Goal: Task Accomplishment & Management: Use online tool/utility

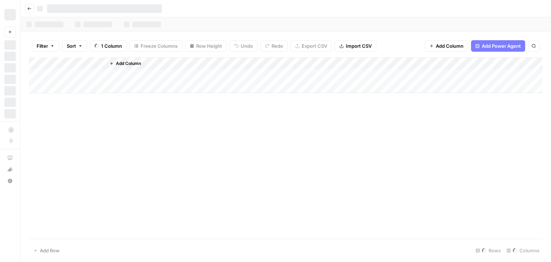
click at [46, 51] on button "Filter" at bounding box center [45, 45] width 27 height 11
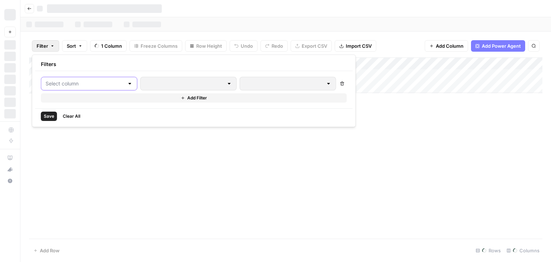
click at [93, 86] on input "text" at bounding box center [85, 83] width 79 height 7
click at [127, 85] on div at bounding box center [130, 83] width 6 height 7
click at [98, 84] on input "text" at bounding box center [85, 83] width 79 height 7
click at [127, 84] on div at bounding box center [130, 83] width 6 height 7
click at [52, 45] on icon "button" at bounding box center [52, 46] width 4 height 4
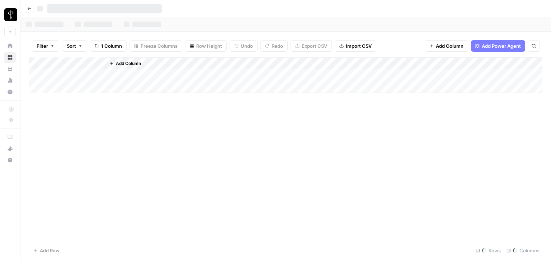
click at [49, 45] on button "Filter" at bounding box center [45, 45] width 27 height 11
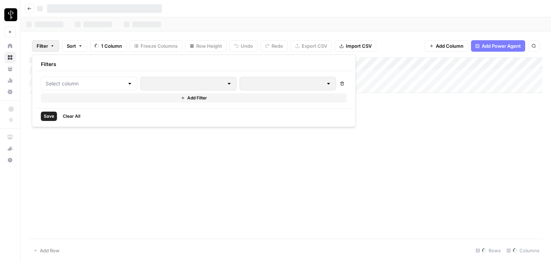
click at [114, 78] on div at bounding box center [89, 84] width 97 height 14
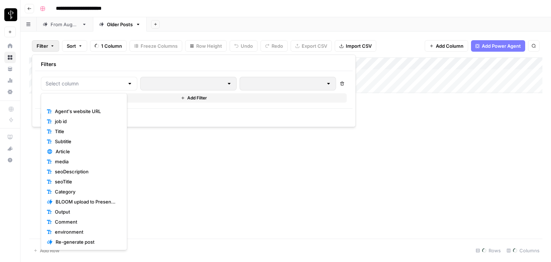
scroll to position [70, 0]
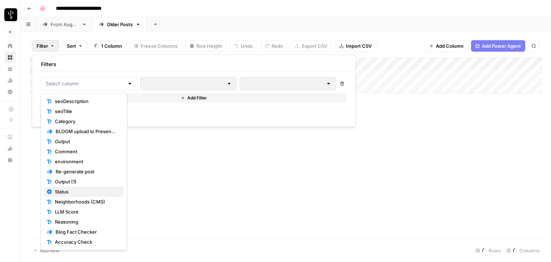
click at [66, 191] on span "Status" at bounding box center [87, 191] width 64 height 7
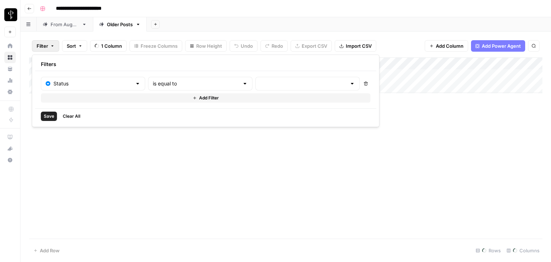
click at [256, 79] on div at bounding box center [308, 84] width 104 height 14
click at [261, 101] on span "Posted" at bounding box center [285, 101] width 71 height 7
type input "Posted"
click at [158, 97] on button "Add Filter" at bounding box center [207, 97] width 332 height 9
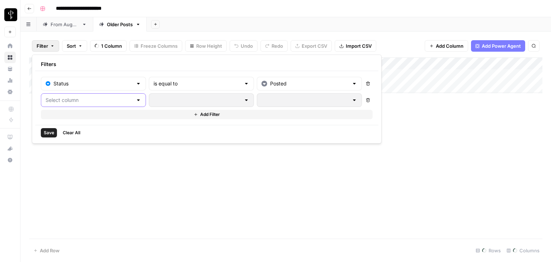
click at [86, 98] on input "text" at bounding box center [89, 100] width 87 height 7
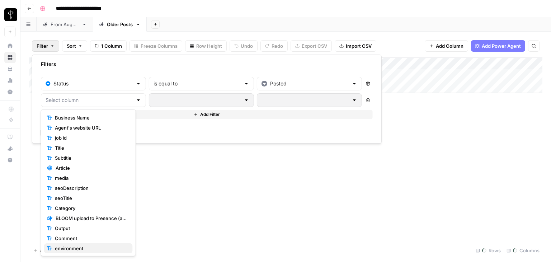
scroll to position [45, 0]
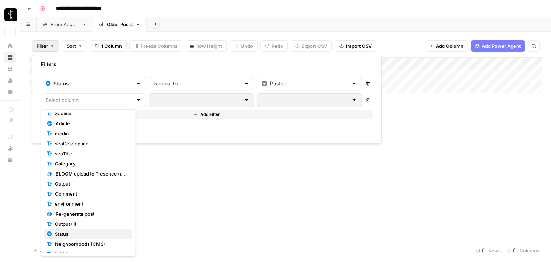
click at [71, 232] on span "Status" at bounding box center [91, 233] width 72 height 7
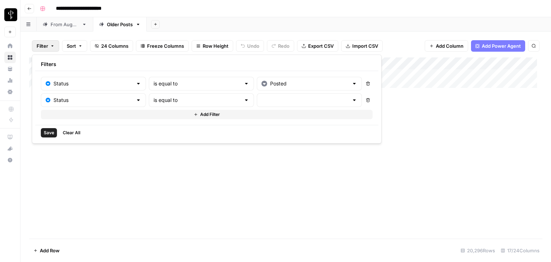
click at [264, 95] on div at bounding box center [309, 100] width 105 height 14
click at [266, 126] on span "Needs to Post" at bounding box center [286, 127] width 71 height 7
type input "Needs to Post"
click at [200, 112] on span "Add Filter" at bounding box center [210, 114] width 20 height 6
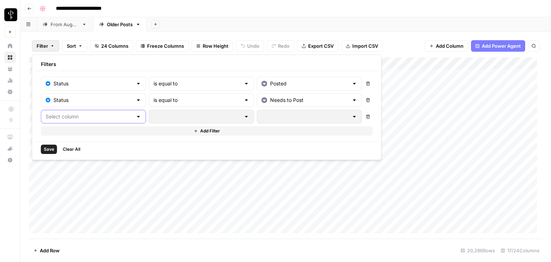
click at [86, 119] on input "text" at bounding box center [89, 116] width 87 height 7
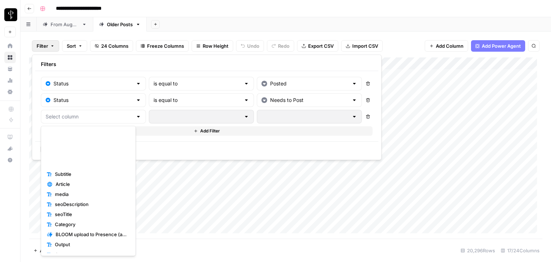
scroll to position [97, 0]
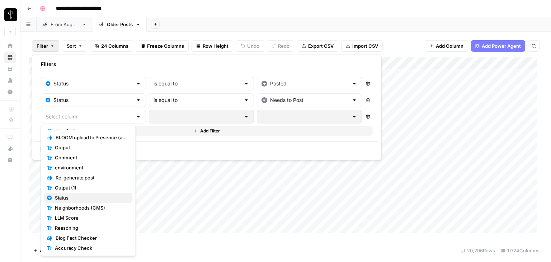
click at [67, 197] on span "Status" at bounding box center [91, 197] width 72 height 7
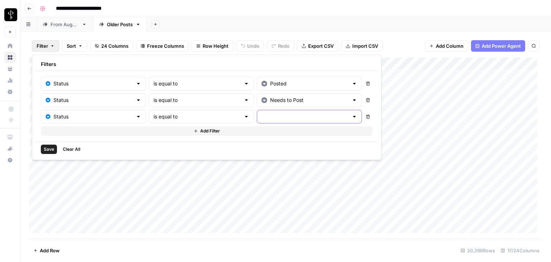
click at [273, 116] on input "text" at bounding box center [305, 116] width 87 height 7
click at [263, 153] on span "Do Not Post" at bounding box center [286, 153] width 71 height 7
type input "Do Not Post"
click at [44, 148] on span "Save" at bounding box center [49, 149] width 10 height 6
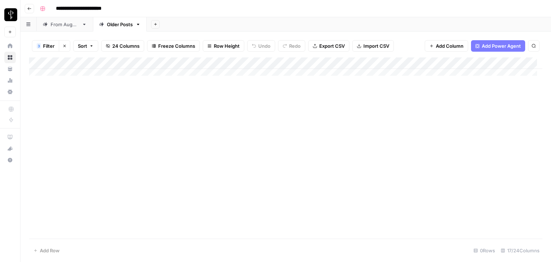
click at [62, 25] on div "From [DATE]" at bounding box center [65, 24] width 28 height 7
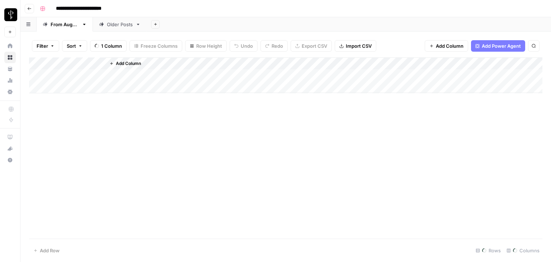
click at [43, 45] on span "Filter" at bounding box center [42, 45] width 11 height 7
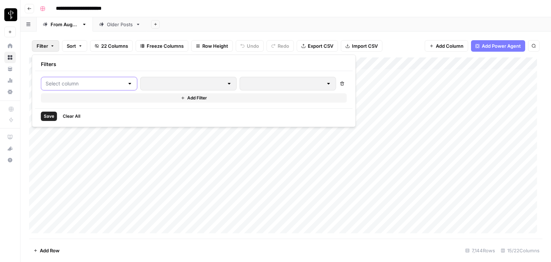
click at [103, 85] on input "text" at bounding box center [85, 83] width 79 height 7
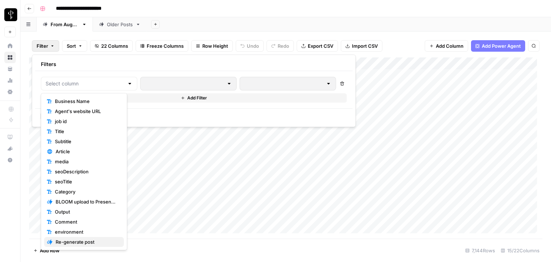
scroll to position [50, 0]
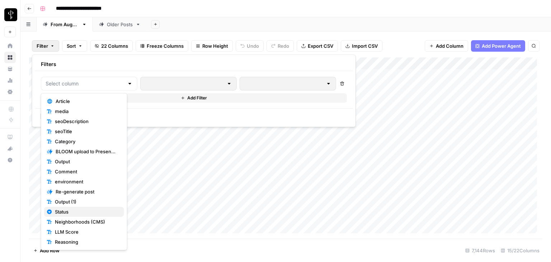
click at [76, 210] on span "Status" at bounding box center [87, 211] width 64 height 7
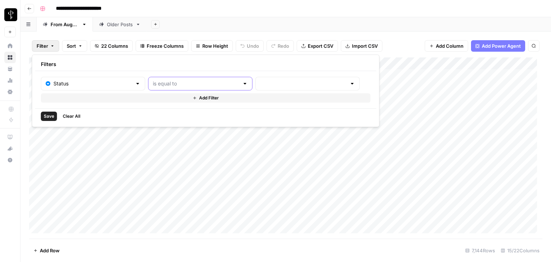
click at [201, 82] on input "text" at bounding box center [196, 83] width 87 height 7
type input "is equal to"
click at [260, 86] on input "text" at bounding box center [303, 83] width 87 height 7
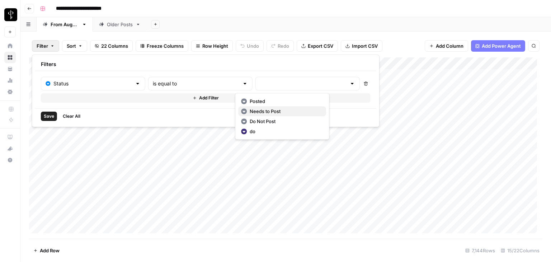
click at [261, 112] on span "Needs to Post" at bounding box center [285, 111] width 71 height 7
type input "Needs to Post"
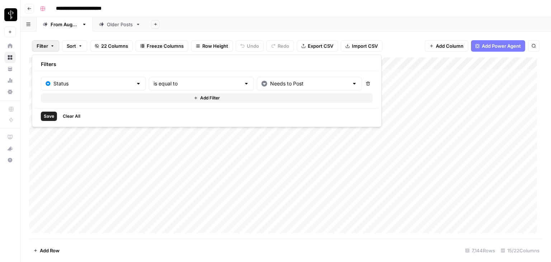
click at [120, 98] on button "Add Filter" at bounding box center [207, 97] width 332 height 9
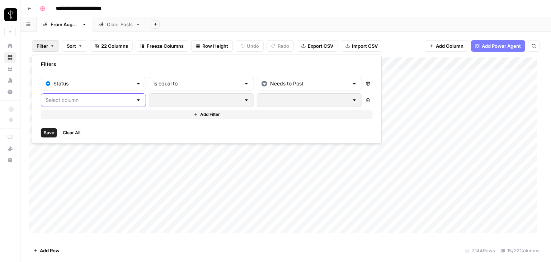
click at [65, 100] on input "text" at bounding box center [89, 100] width 87 height 7
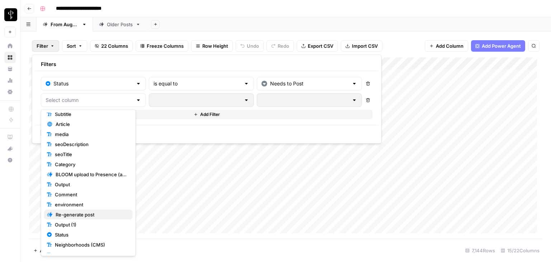
scroll to position [60, 0]
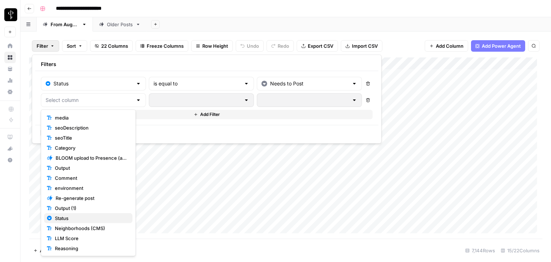
click at [72, 216] on span "Status" at bounding box center [91, 218] width 72 height 7
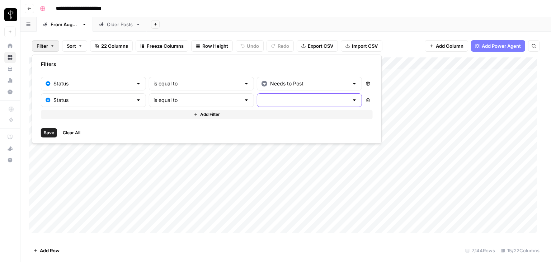
click at [277, 100] on input "text" at bounding box center [305, 100] width 87 height 7
click at [268, 139] on span "Do Not Post" at bounding box center [286, 137] width 71 height 7
type input "Do Not Post"
click at [150, 115] on button "Add Filter" at bounding box center [207, 114] width 332 height 9
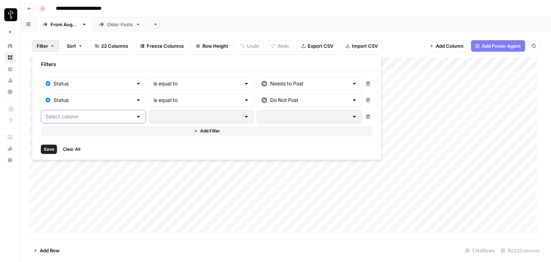
click at [81, 118] on input "text" at bounding box center [89, 116] width 87 height 7
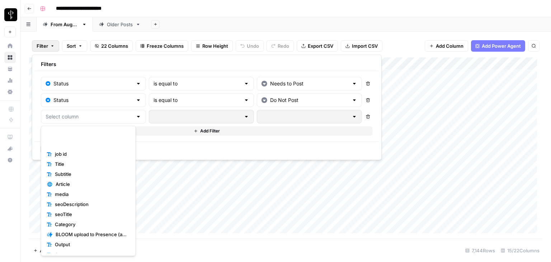
scroll to position [77, 0]
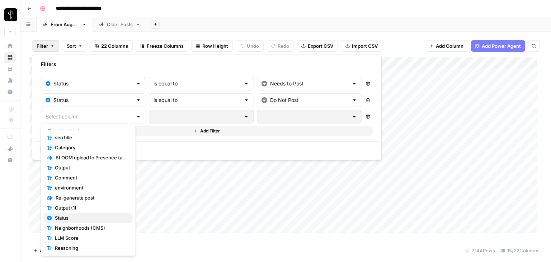
click at [72, 217] on span "Status" at bounding box center [91, 217] width 72 height 7
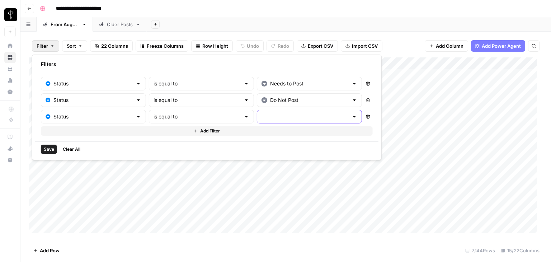
click at [262, 113] on input "text" at bounding box center [305, 116] width 87 height 7
click at [267, 134] on span "Posted" at bounding box center [286, 133] width 71 height 7
type input "Posted"
click at [52, 148] on span "Save" at bounding box center [49, 149] width 10 height 6
